Goal: Information Seeking & Learning: Learn about a topic

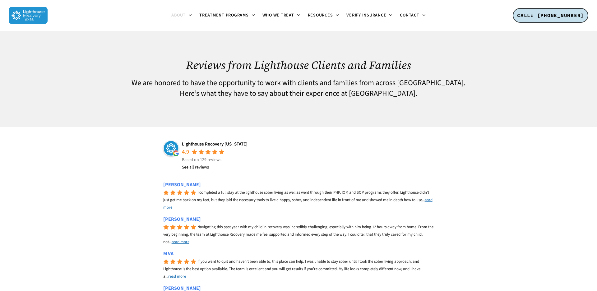
click at [13, 14] on img at bounding box center [28, 15] width 39 height 17
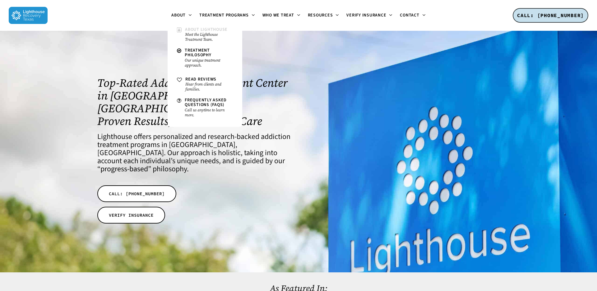
click at [196, 34] on small "Meet the Lighthouse Treatment Team." at bounding box center [209, 37] width 48 height 10
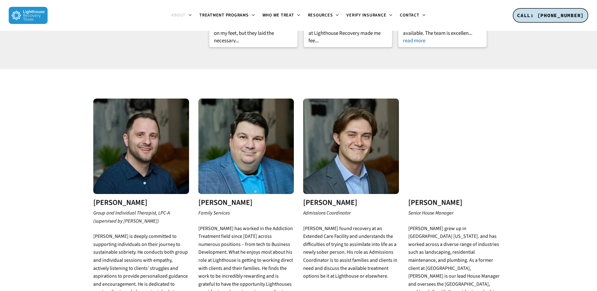
scroll to position [981, 0]
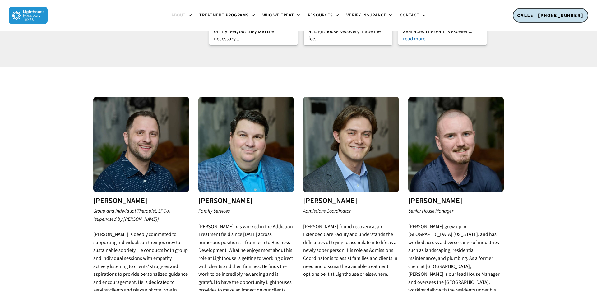
click at [166, 207] on p "Group and Individual Therapist, LPC-A (supervised by Dr. Brooke Keels)" at bounding box center [141, 218] width 96 height 23
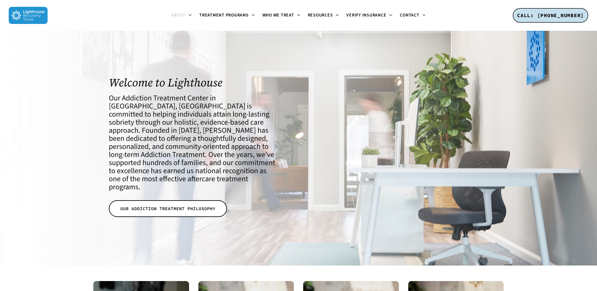
scroll to position [0, 0]
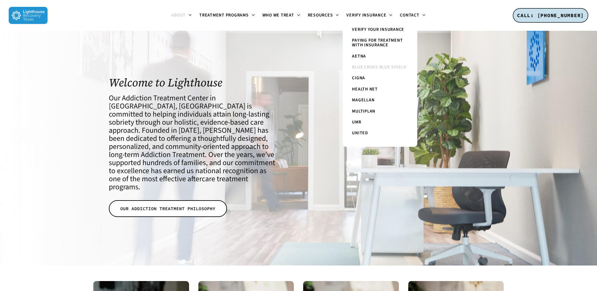
click at [366, 65] on span "Blue Cross Blue Shield" at bounding box center [379, 67] width 55 height 6
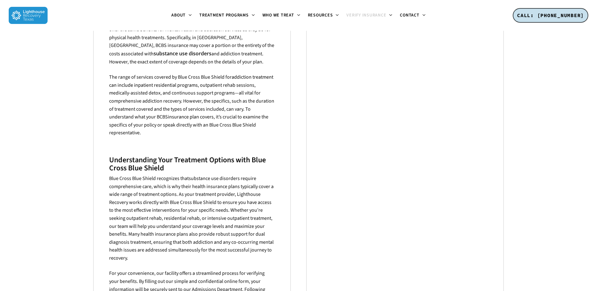
scroll to position [259, 0]
click at [212, 155] on h3 "Understanding Your Treatment Options with Blue Cross Blue Shield" at bounding box center [192, 163] width 166 height 16
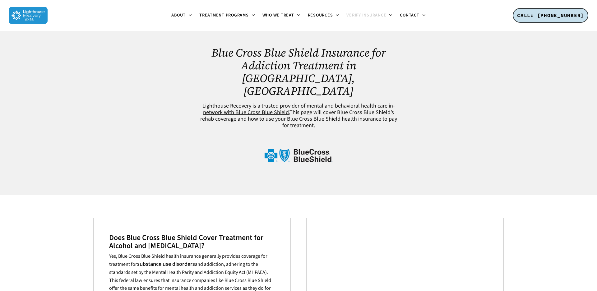
scroll to position [0, 0]
click at [17, 16] on img at bounding box center [28, 15] width 39 height 17
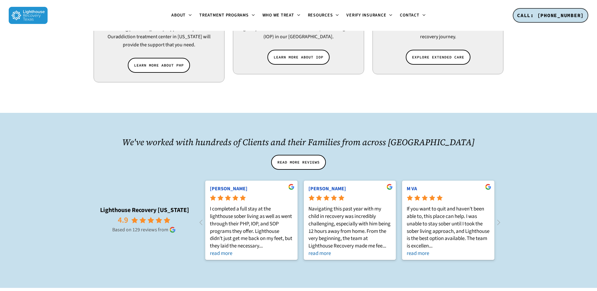
scroll to position [613, 0]
click at [319, 249] on rp-readmore "read more" at bounding box center [349, 252] width 83 height 7
click at [498, 219] on icon at bounding box center [498, 221] width 3 height 5
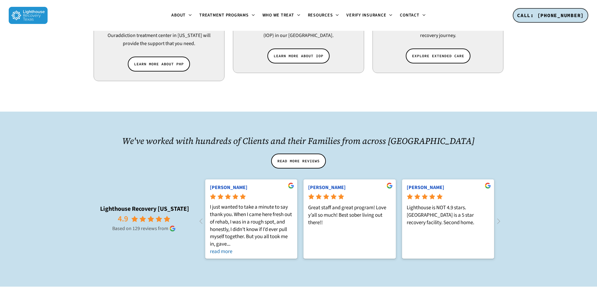
scroll to position [0, 0]
click at [222, 248] on rp-readmore "read more" at bounding box center [251, 251] width 83 height 7
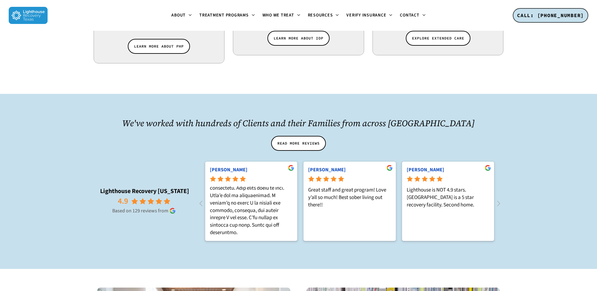
scroll to position [632, 0]
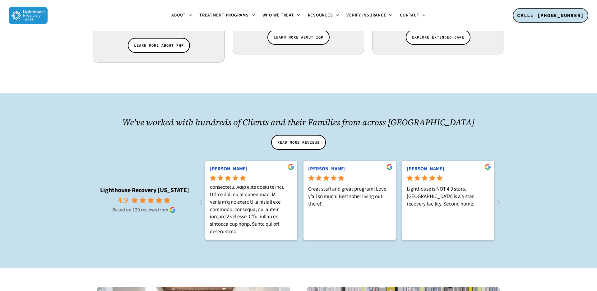
click at [498, 197] on icon at bounding box center [498, 202] width 10 height 10
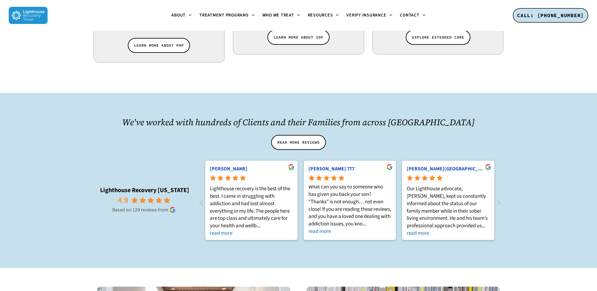
scroll to position [7, 0]
click at [323, 228] on rp-readmore "read more" at bounding box center [349, 231] width 83 height 7
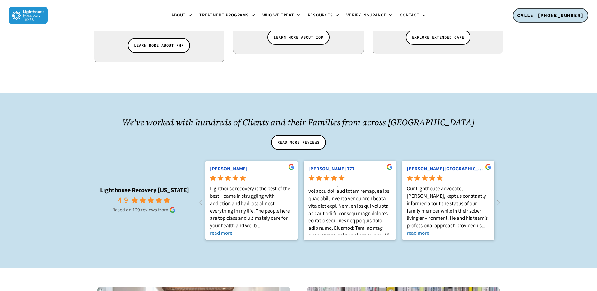
scroll to position [258, 0]
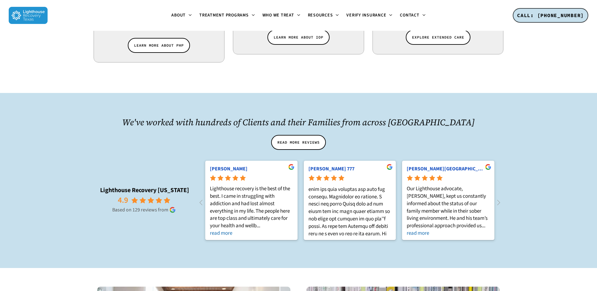
scroll to position [451, 0]
click at [325, 161] on rp-s at bounding box center [349, 166] width 83 height 791
click at [359, 161] on rp-s at bounding box center [349, 166] width 83 height 791
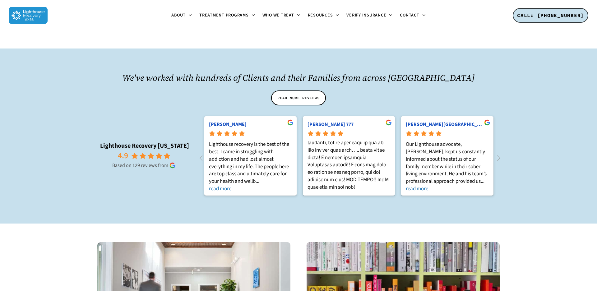
scroll to position [0, 787]
click at [421, 185] on rp-readmore "read more" at bounding box center [447, 188] width 83 height 7
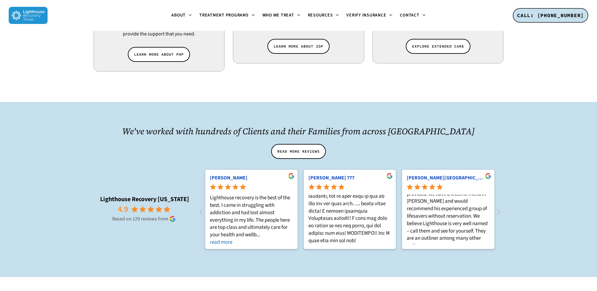
scroll to position [627, 0]
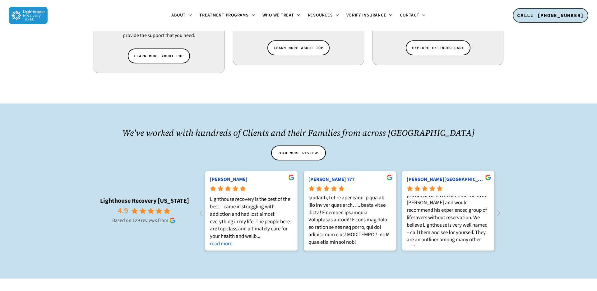
click at [497, 208] on icon at bounding box center [498, 213] width 10 height 10
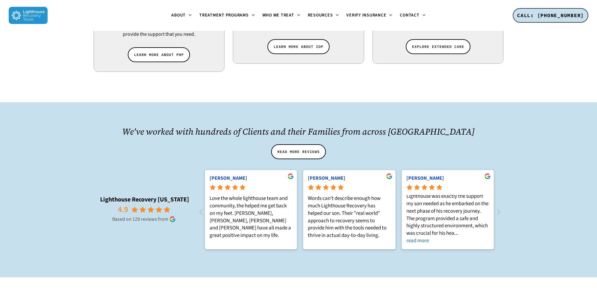
scroll to position [7, 0]
click at [499, 207] on icon at bounding box center [498, 212] width 10 height 10
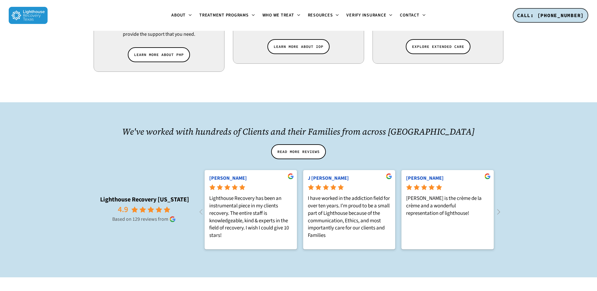
scroll to position [0, 1377]
click at [499, 207] on icon at bounding box center [498, 212] width 10 height 10
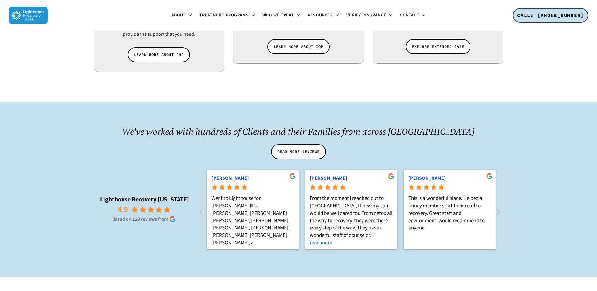
scroll to position [0, 1672]
click at [327, 239] on rp-readmore "read more" at bounding box center [349, 242] width 83 height 7
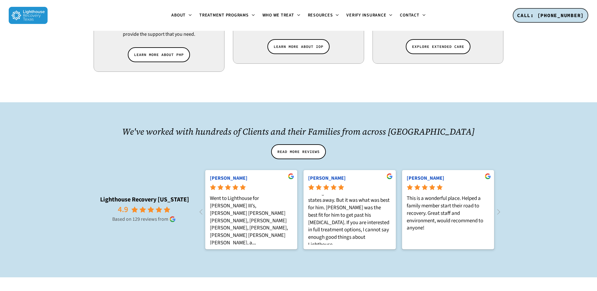
scroll to position [72, 0]
click at [499, 207] on icon at bounding box center [498, 212] width 10 height 10
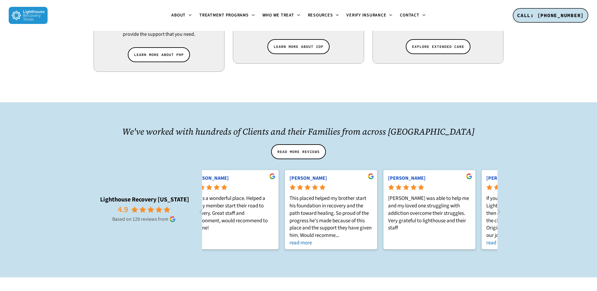
scroll to position [0, 1968]
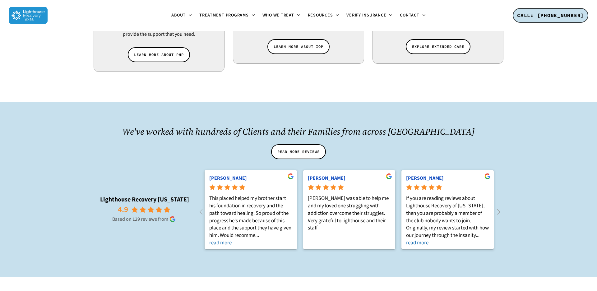
click at [499, 207] on icon at bounding box center [498, 212] width 10 height 10
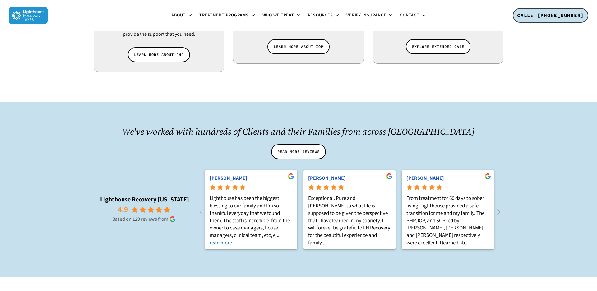
scroll to position [0, 2262]
click at [499, 207] on icon at bounding box center [498, 212] width 10 height 10
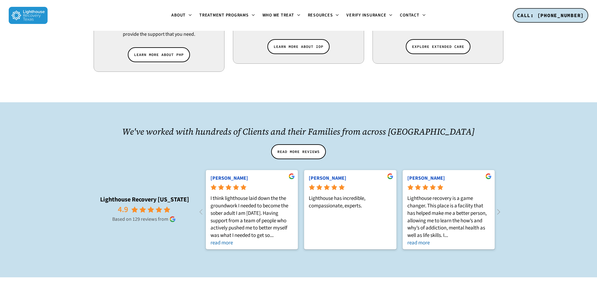
scroll to position [0, 2558]
click at [499, 207] on icon at bounding box center [498, 212] width 10 height 10
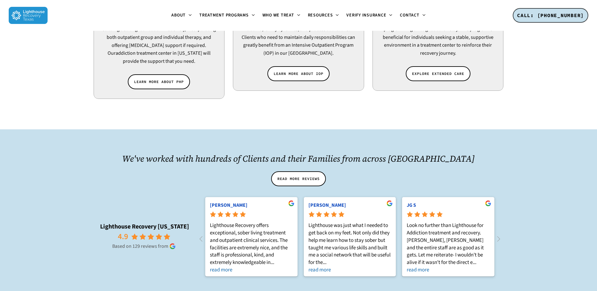
scroll to position [584, 0]
